Goal: Task Accomplishment & Management: Use online tool/utility

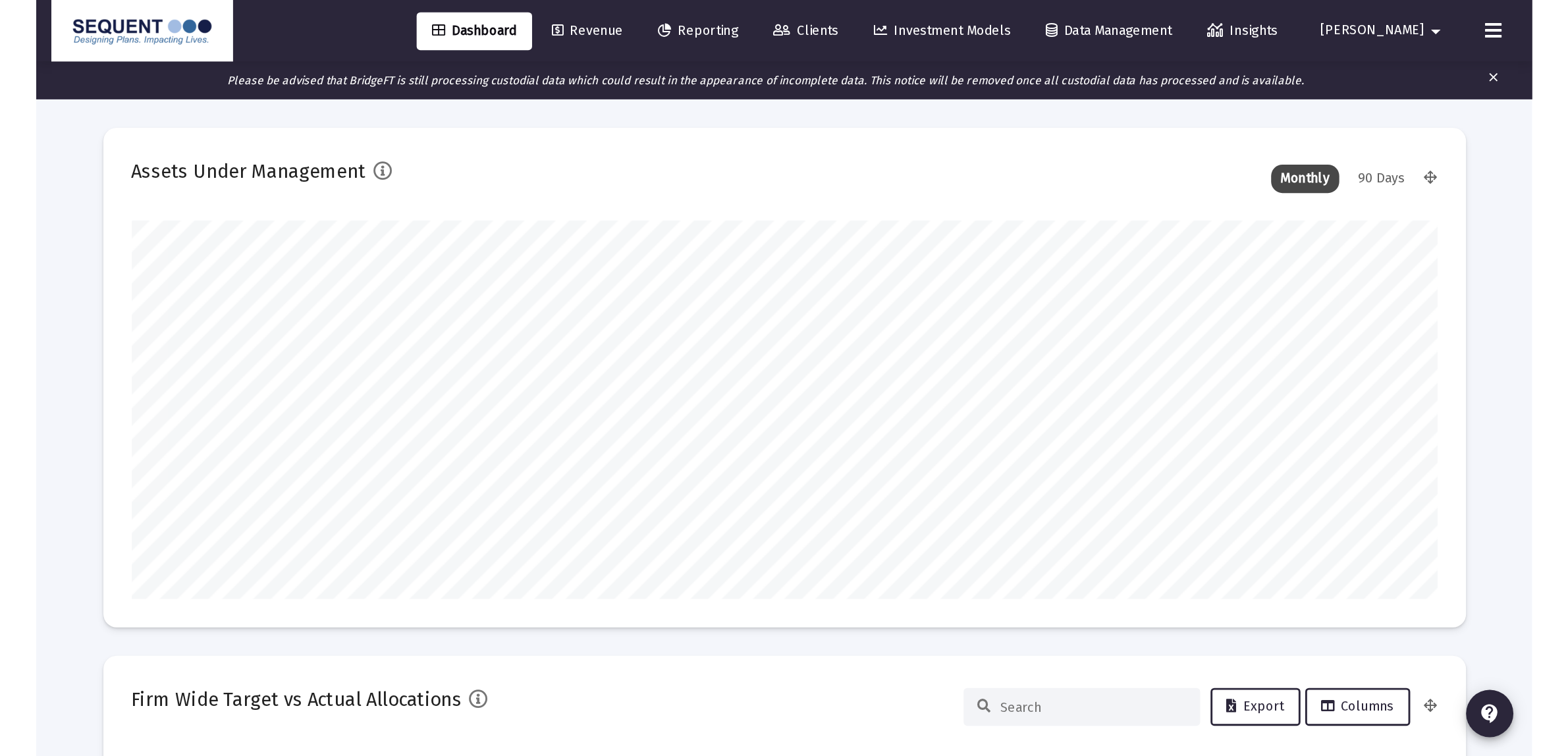
scroll to position [263, 489]
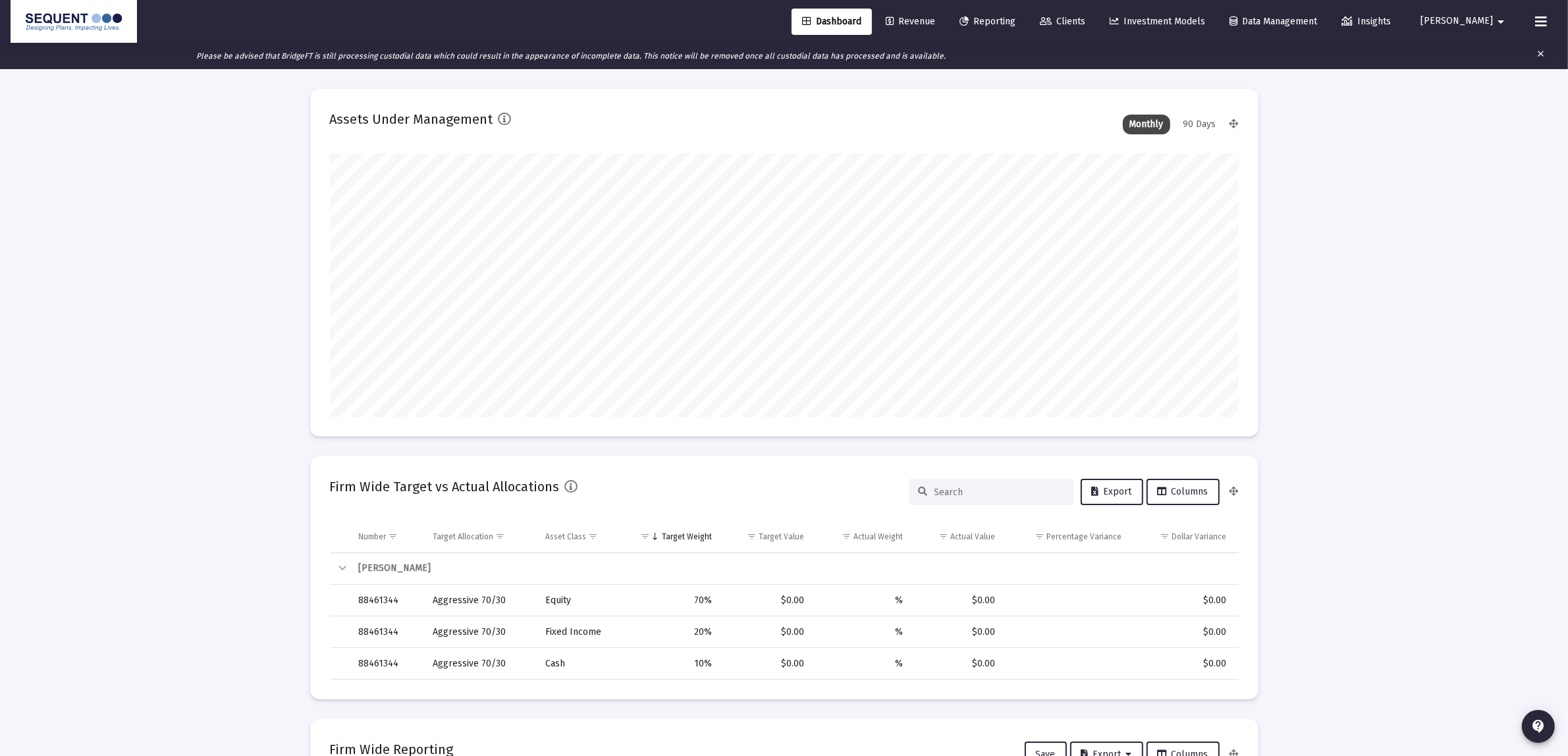
type input "[DATE]"
click at [1053, 12] on link "Clients" at bounding box center [1062, 21] width 67 height 26
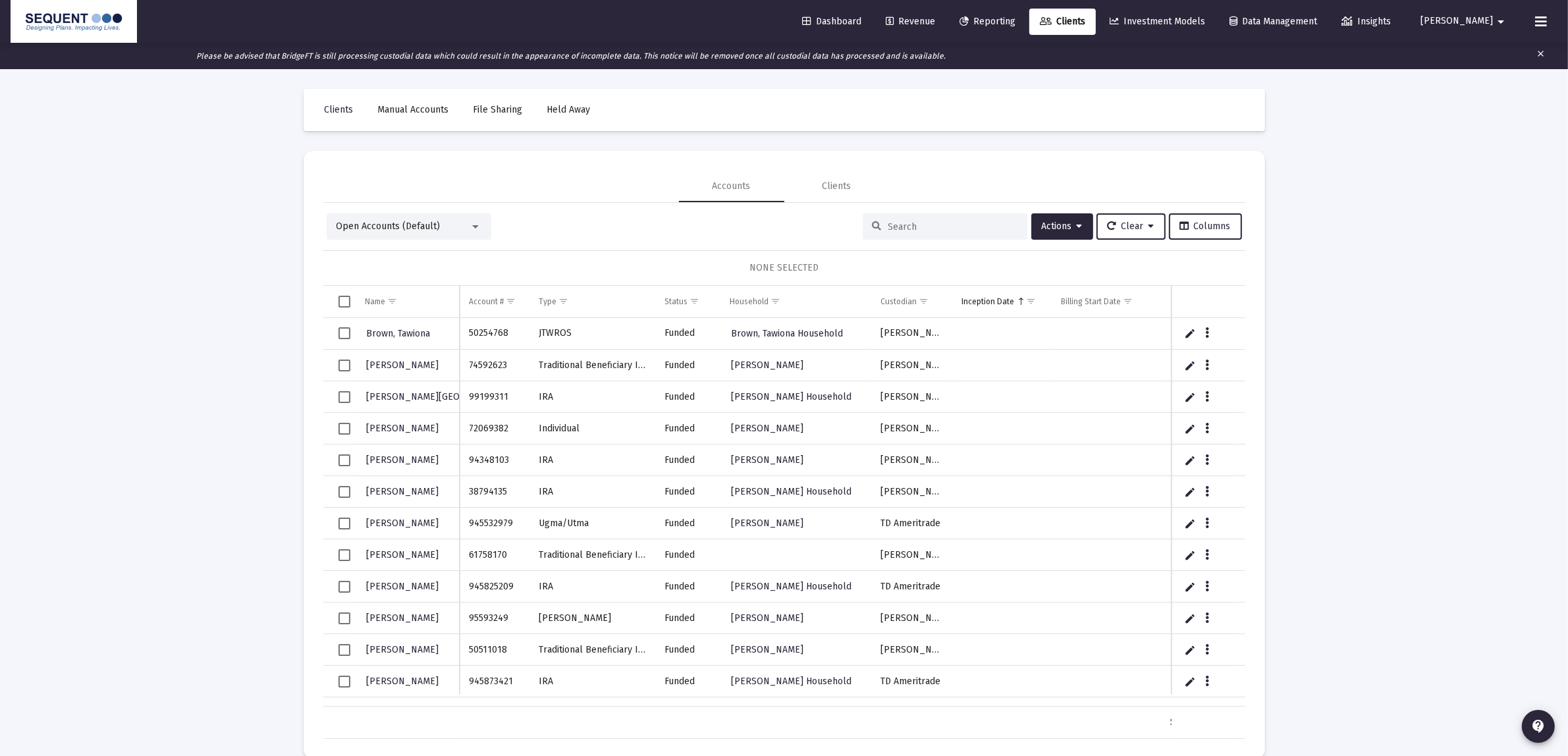
click at [439, 234] on div "Open Accounts (Default)" at bounding box center [409, 226] width 165 height 26
click at [448, 217] on div "Open Accounts (Default)" at bounding box center [409, 226] width 165 height 26
click at [461, 230] on div "Open Accounts (Default)" at bounding box center [403, 226] width 133 height 13
click at [678, 160] on div at bounding box center [784, 378] width 1568 height 756
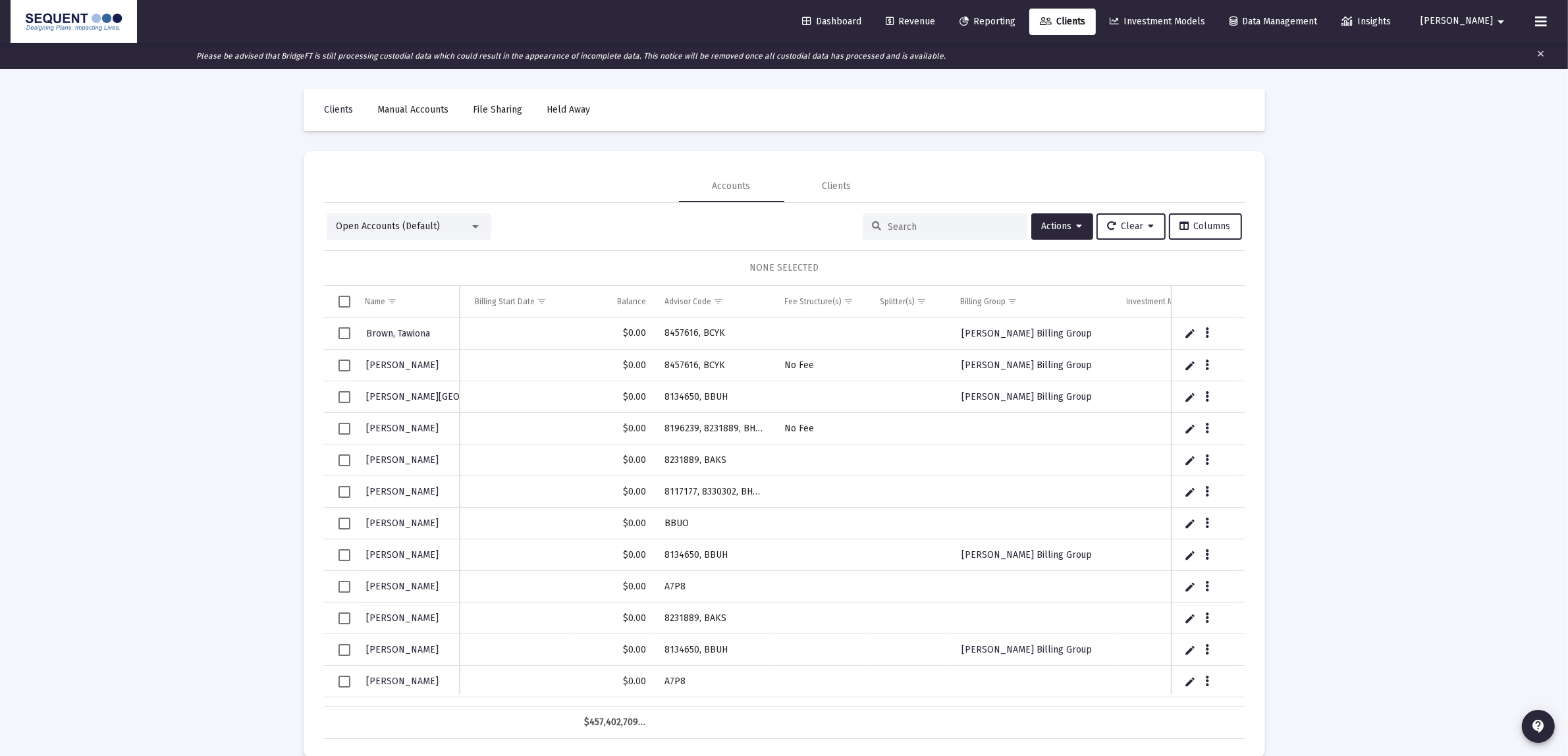
drag, startPoint x: 617, startPoint y: 703, endPoint x: 950, endPoint y: 689, distance: 333.3
click at [950, 526] on div "Brown, Tawiona 50254768 JTWROS Funded Brown, Tawiona Household [PERSON_NAME] $0…" at bounding box center [784, 513] width 922 height 388
click at [828, 300] on div "Fee Structure(s)" at bounding box center [814, 301] width 58 height 11
click at [855, 296] on td "Fee Structure(s)" at bounding box center [823, 301] width 95 height 31
click at [847, 299] on span "Show filter options for column 'Fee Structure(s)'" at bounding box center [849, 301] width 10 height 10
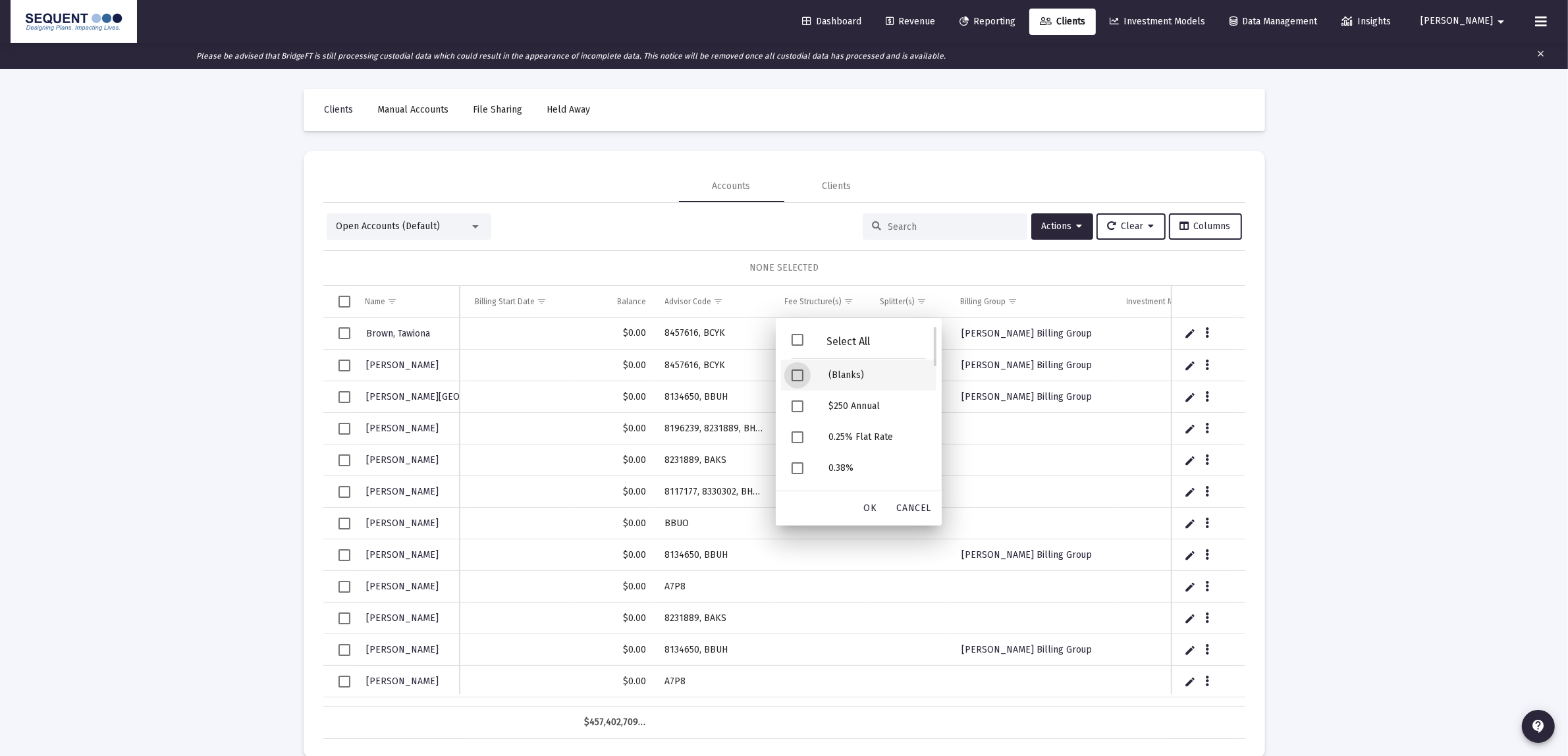
click at [847, 380] on div "(Blanks)" at bounding box center [877, 375] width 118 height 31
click at [874, 513] on span "OK" at bounding box center [870, 508] width 13 height 12
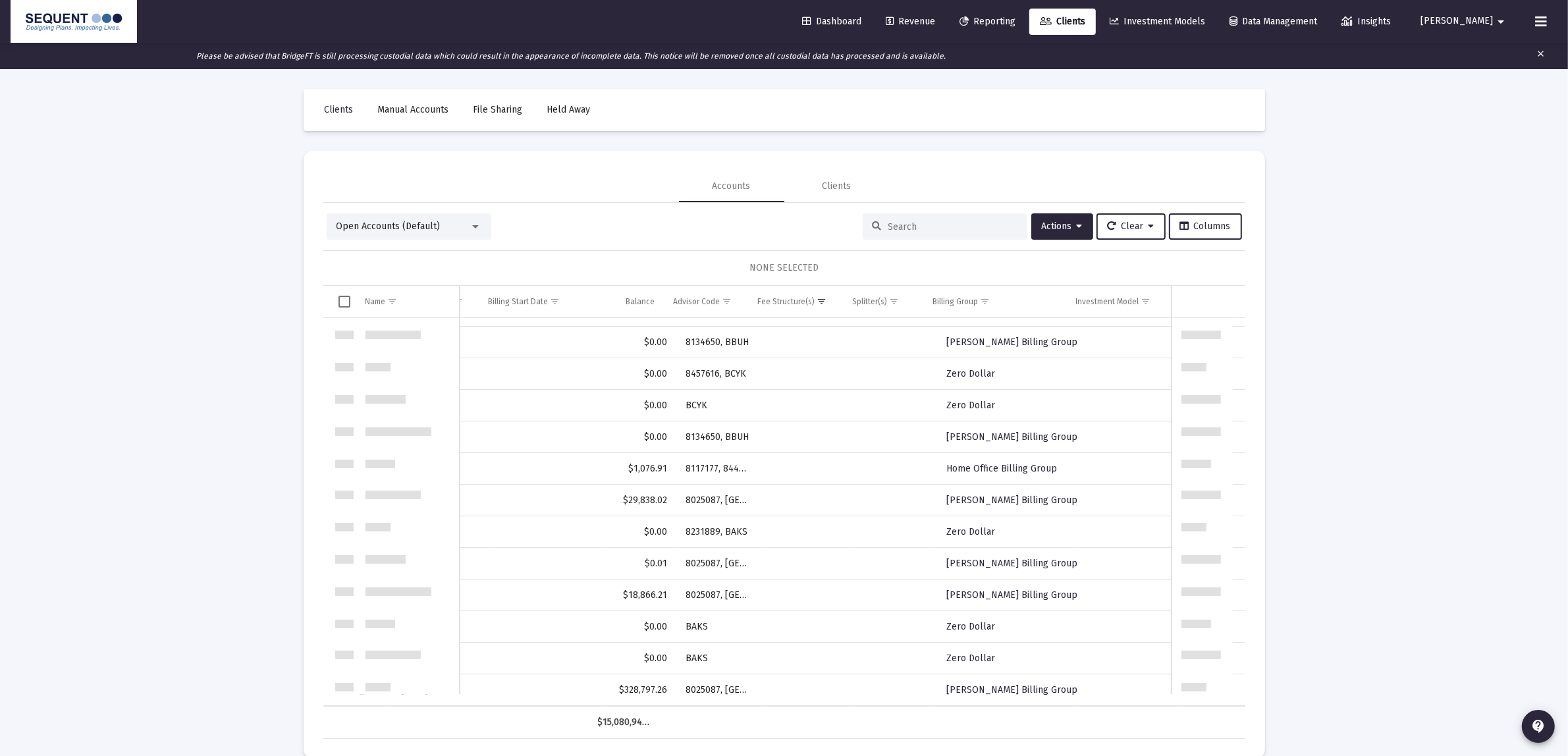
scroll to position [0, 572]
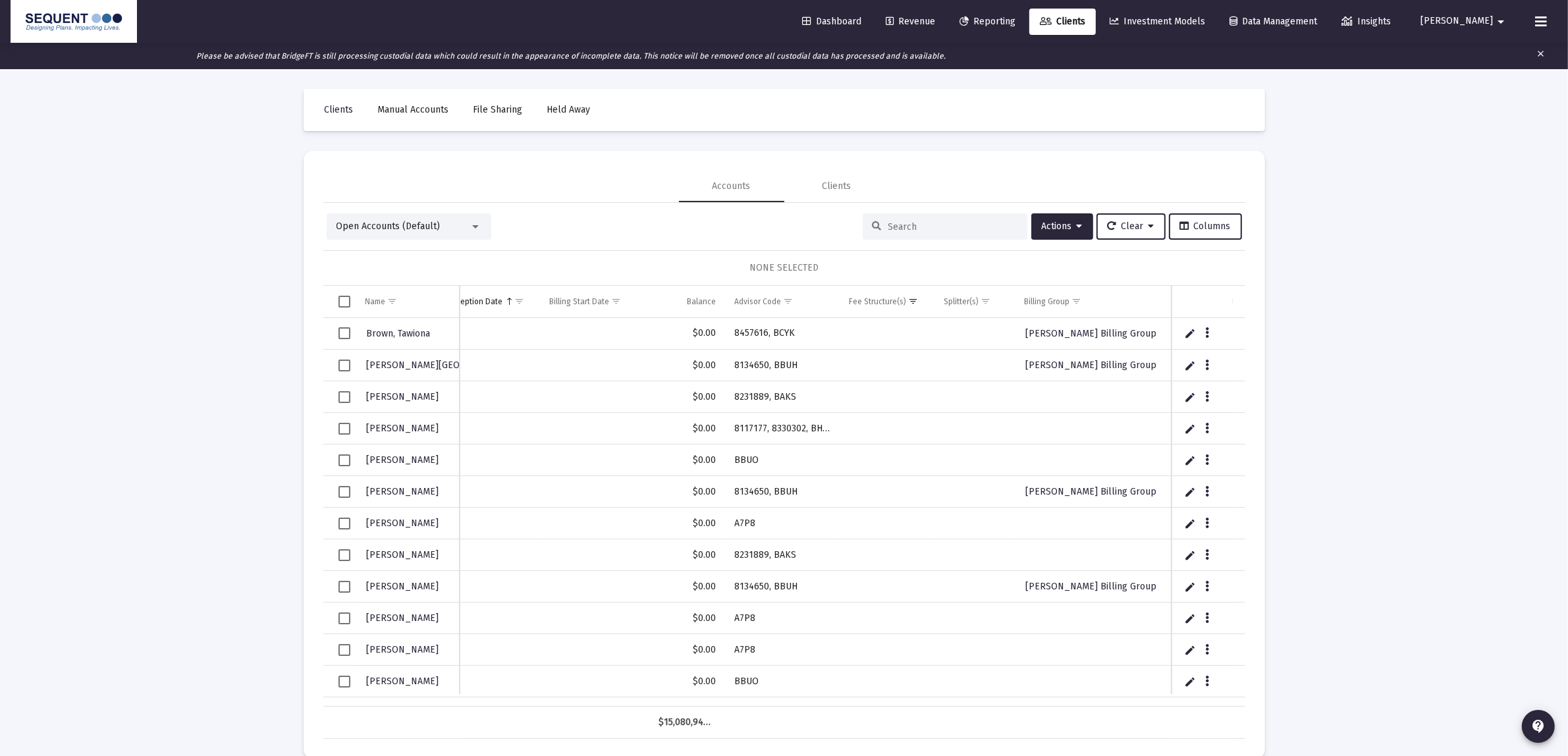
click at [1053, 367] on mat-card "Accounts Clients Open Accounts (Default) Actions Clear Columns NONE SELECTED Na…" at bounding box center [784, 454] width 962 height 608
click at [1053, 222] on span "Actions" at bounding box center [1062, 226] width 41 height 12
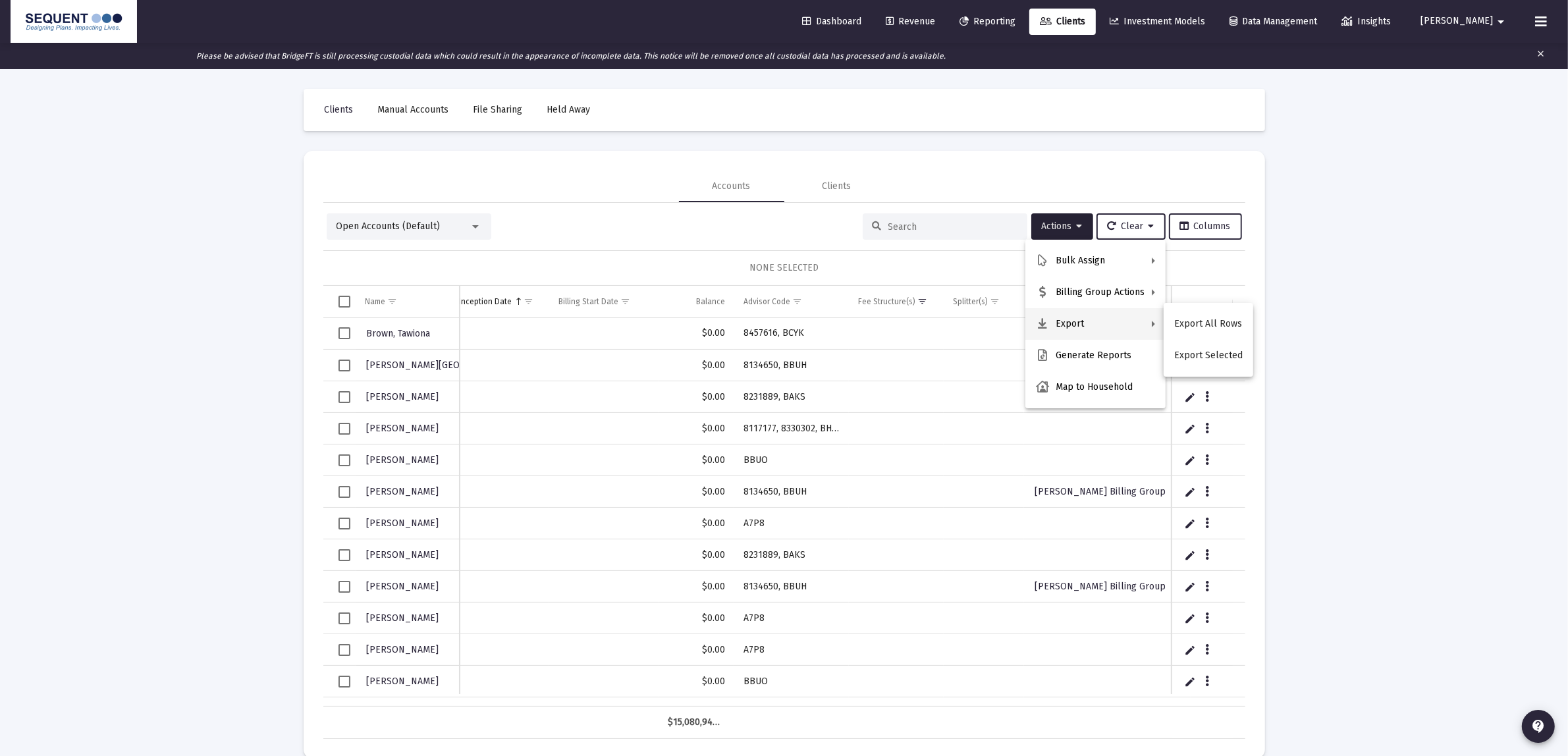
click at [1053, 324] on button "Export All Rows" at bounding box center [1208, 324] width 90 height 31
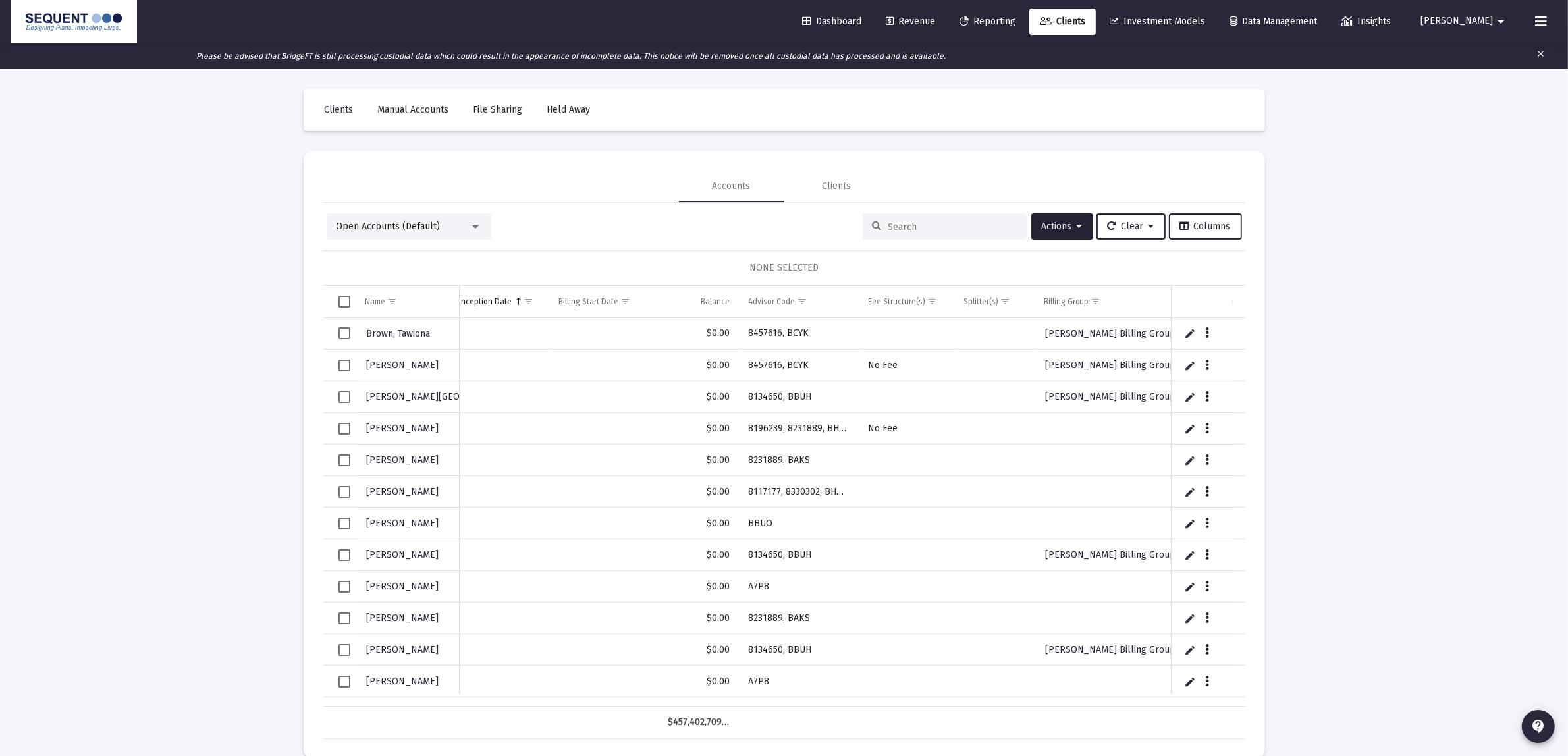
click at [180, 199] on div "Loading... Clients Manual Accounts File Sharing Held Away Accounts Clients Open…" at bounding box center [784, 404] width 1568 height 756
